Goal: Information Seeking & Learning: Learn about a topic

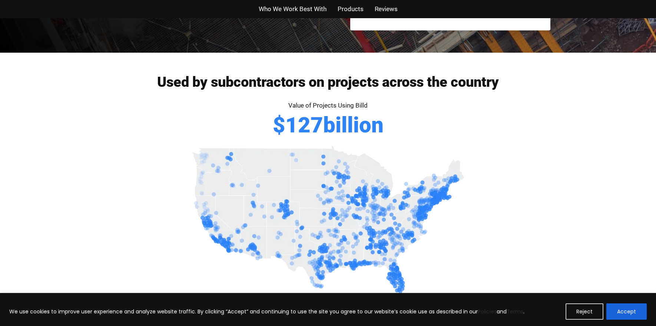
scroll to position [296, 0]
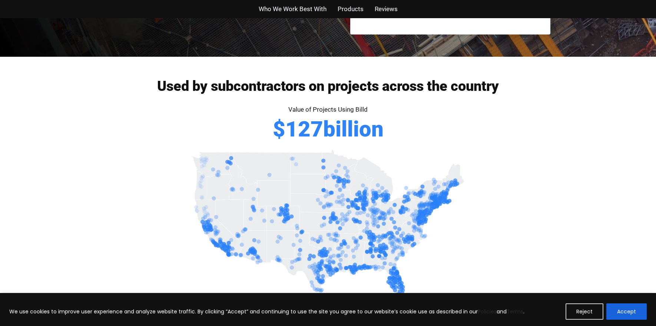
click at [312, 9] on span "Who We Work Best With" at bounding box center [293, 9] width 68 height 11
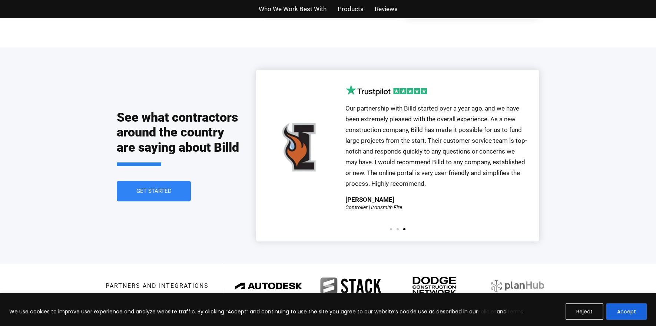
scroll to position [1600, 0]
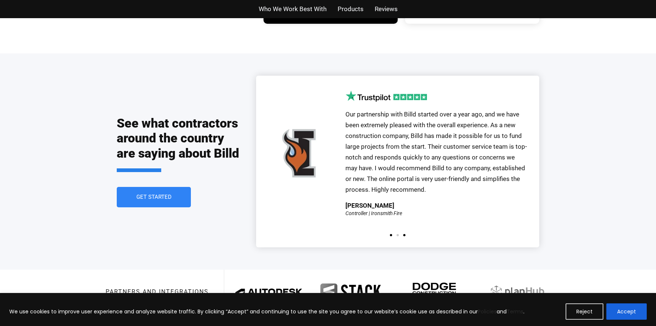
click at [390, 234] on span "Go to slide 1" at bounding box center [391, 235] width 2 height 2
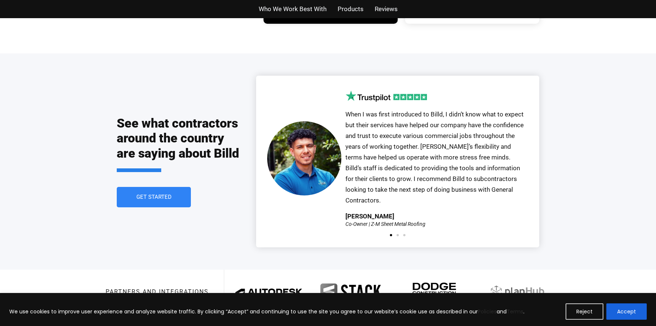
click at [390, 212] on div "Our partnership with Billd started over a year ago, and we have been extremely …" at bounding box center [397, 161] width 261 height 142
click at [397, 218] on div "Our partnership with Billd started over a year ago, and we have been extremely …" at bounding box center [397, 161] width 283 height 171
click at [398, 234] on span "Go to slide 2" at bounding box center [397, 235] width 2 height 2
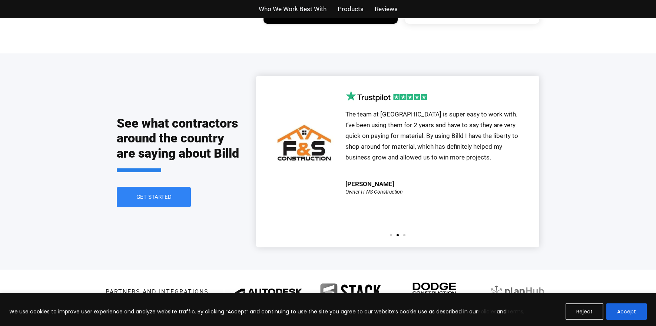
click at [401, 204] on div "The team at [GEOGRAPHIC_DATA] is super easy to work with. I’ve been using them …" at bounding box center [397, 158] width 261 height 136
click at [405, 234] on div at bounding box center [398, 235] width 20 height 2
click at [404, 218] on div "Our partnership with Billd started over a year ago, and we have been extremely …" at bounding box center [397, 161] width 283 height 171
click at [405, 234] on div at bounding box center [398, 235] width 20 height 2
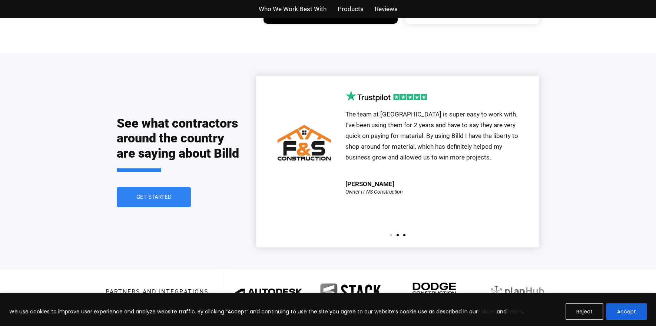
click at [405, 234] on span "Go to slide 3" at bounding box center [404, 235] width 2 height 2
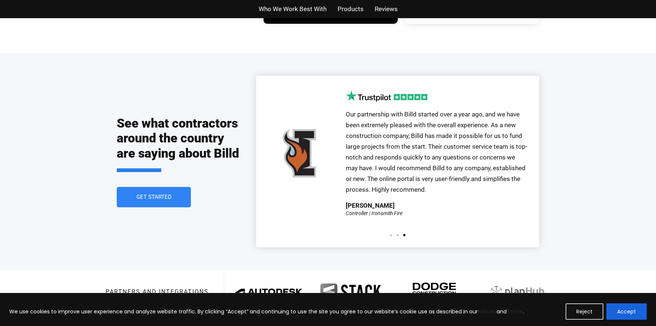
click at [422, 204] on div "Our partnership with Billd started over a year ago, and we have been extremely …" at bounding box center [437, 152] width 183 height 125
click at [422, 204] on div "Our partnership with Billd started over a year ago, and we have been extremely …" at bounding box center [436, 152] width 183 height 125
